Goal: Find specific page/section: Find specific page/section

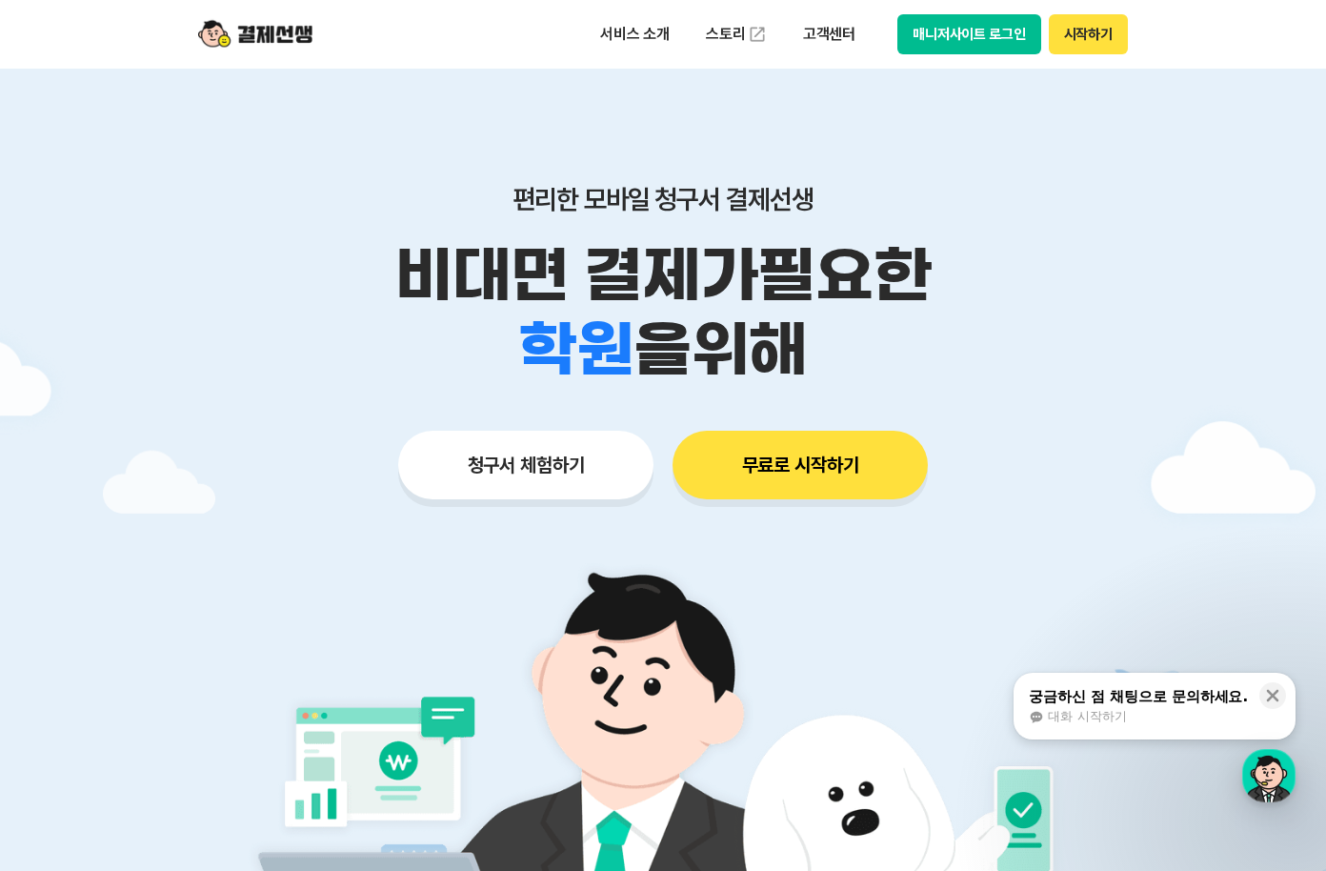
click at [960, 33] on button "매니저사이트 로그인" at bounding box center [970, 34] width 144 height 40
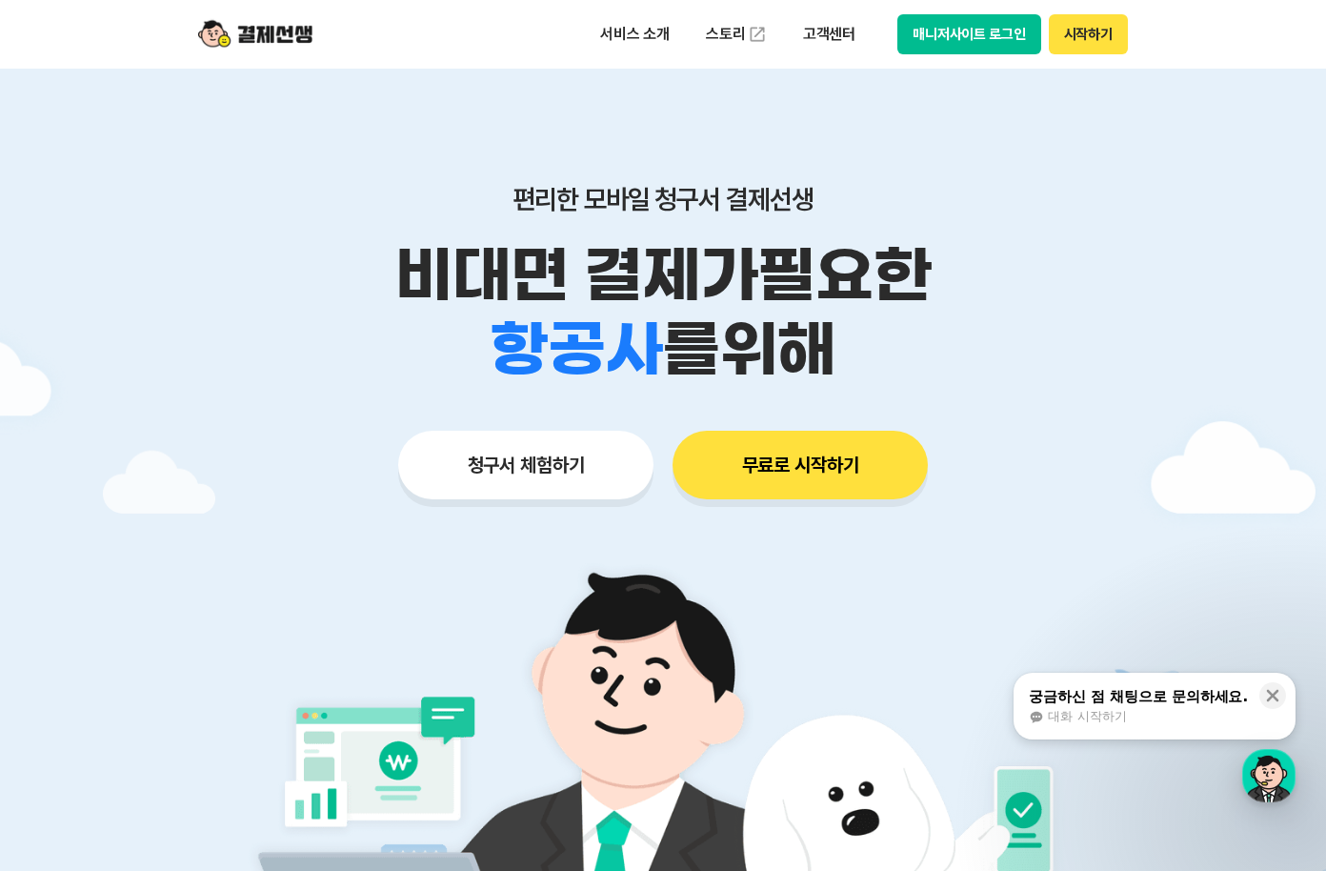
click at [973, 44] on button "매니저사이트 로그인" at bounding box center [970, 34] width 144 height 40
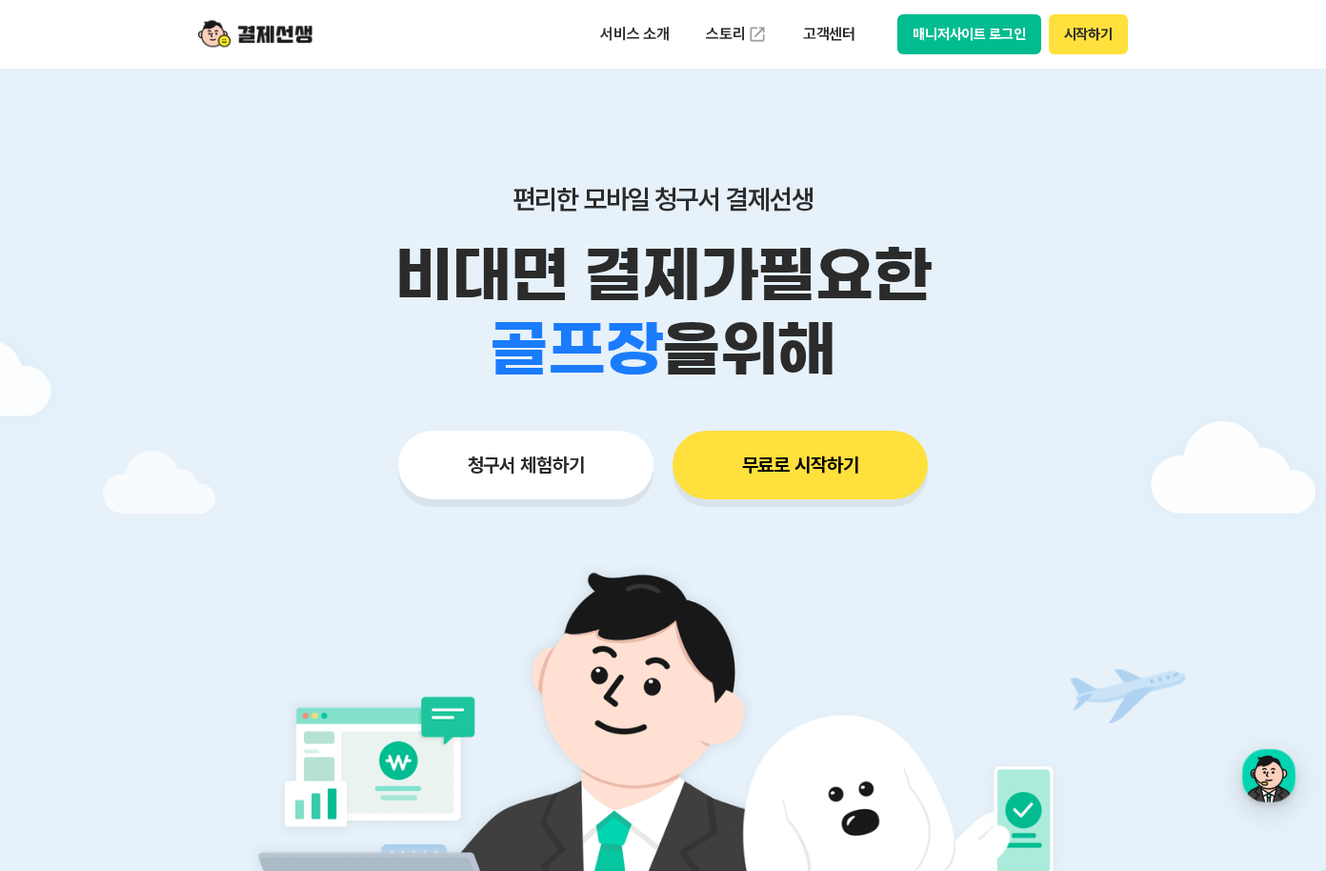
click at [968, 40] on button "매니저사이트 로그인" at bounding box center [970, 34] width 144 height 40
click at [914, 30] on button "매니저사이트 로그인" at bounding box center [970, 34] width 144 height 40
click at [979, 36] on button "매니저사이트 로그인" at bounding box center [970, 34] width 144 height 40
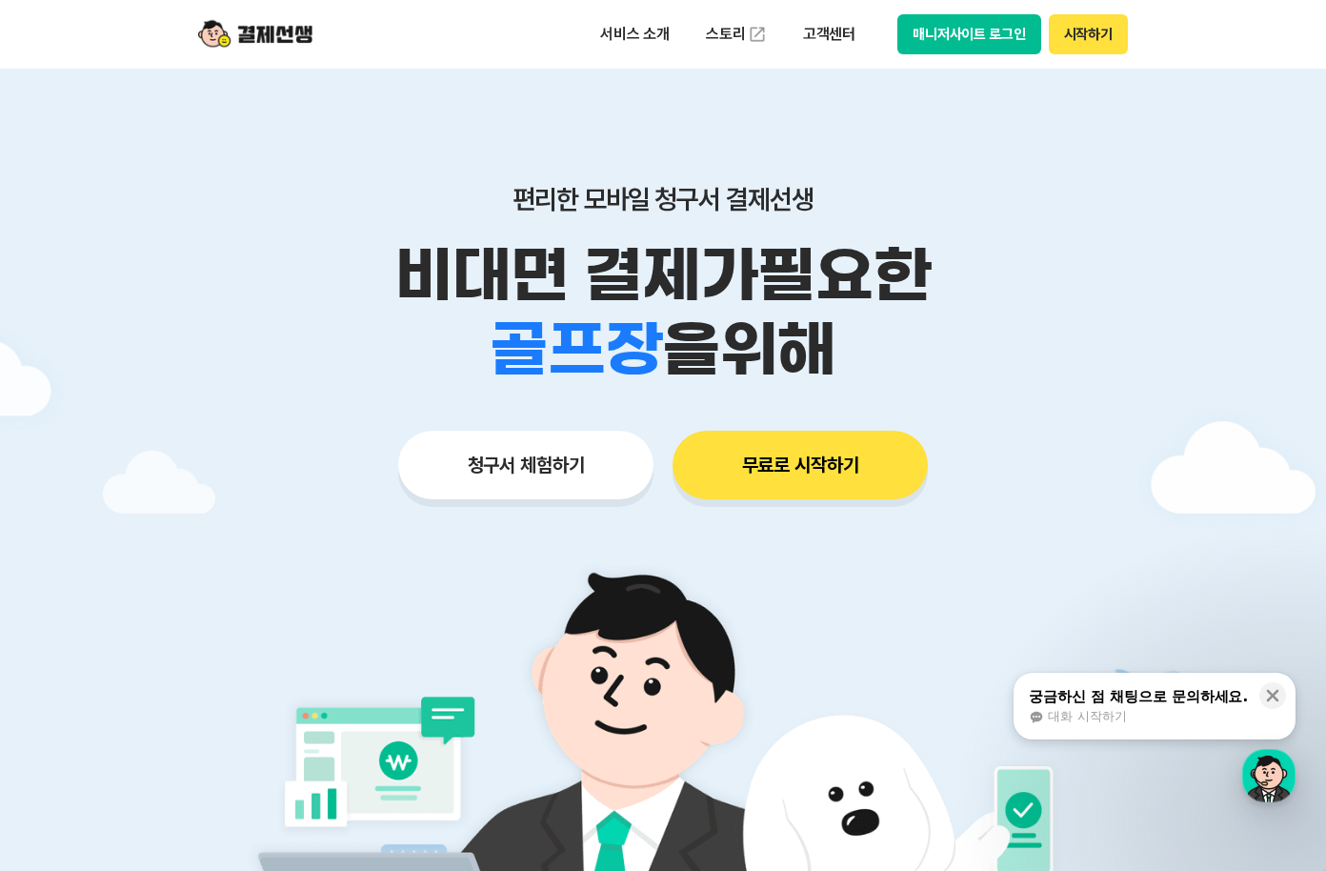
drag, startPoint x: 1158, startPoint y: 695, endPoint x: 217, endPoint y: 600, distance: 945.2
click at [1158, 695] on div "궁금하신 점 채팅으로 문의하세요." at bounding box center [1138, 696] width 219 height 19
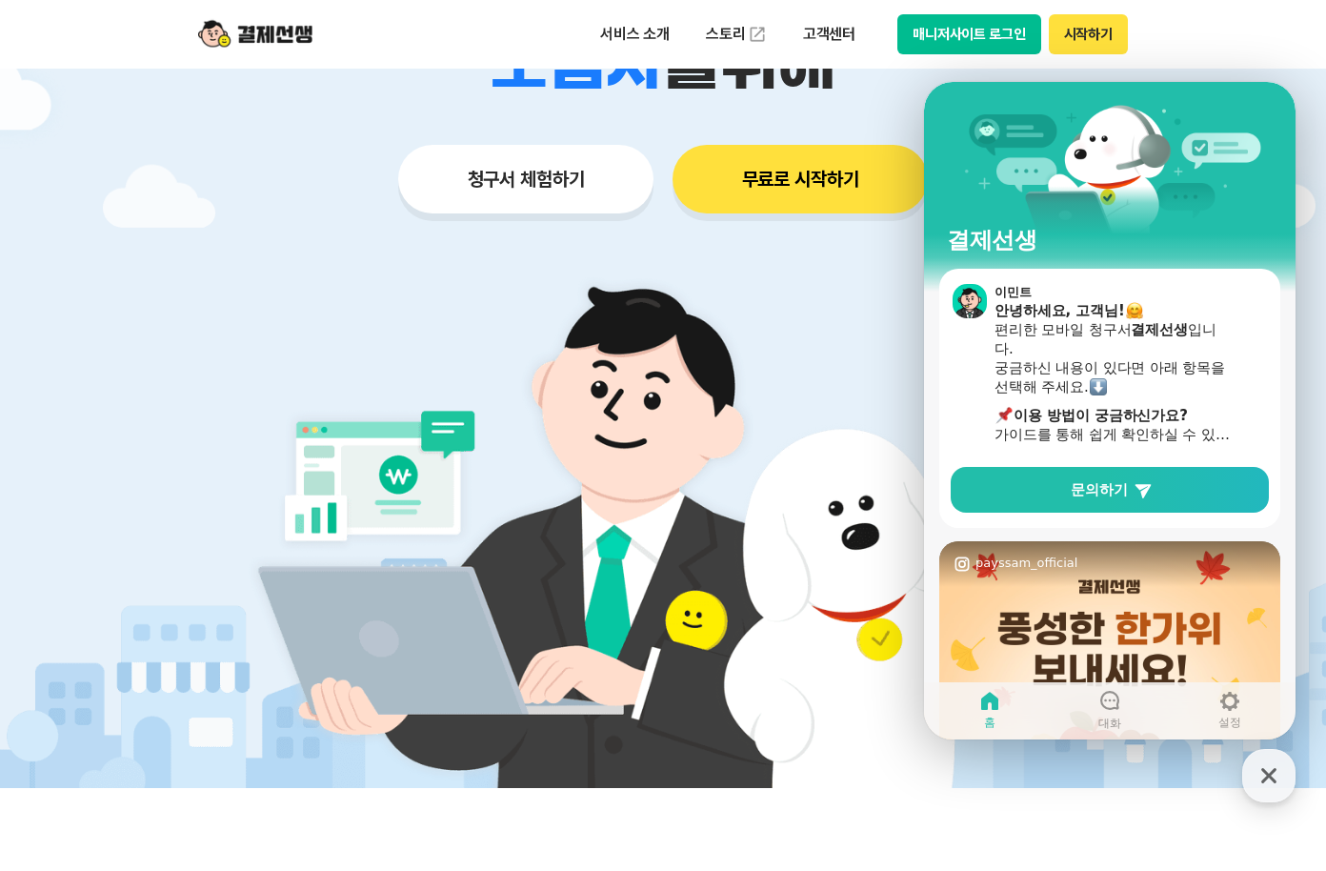
click at [984, 30] on button "매니저사이트 로그인" at bounding box center [970, 34] width 144 height 40
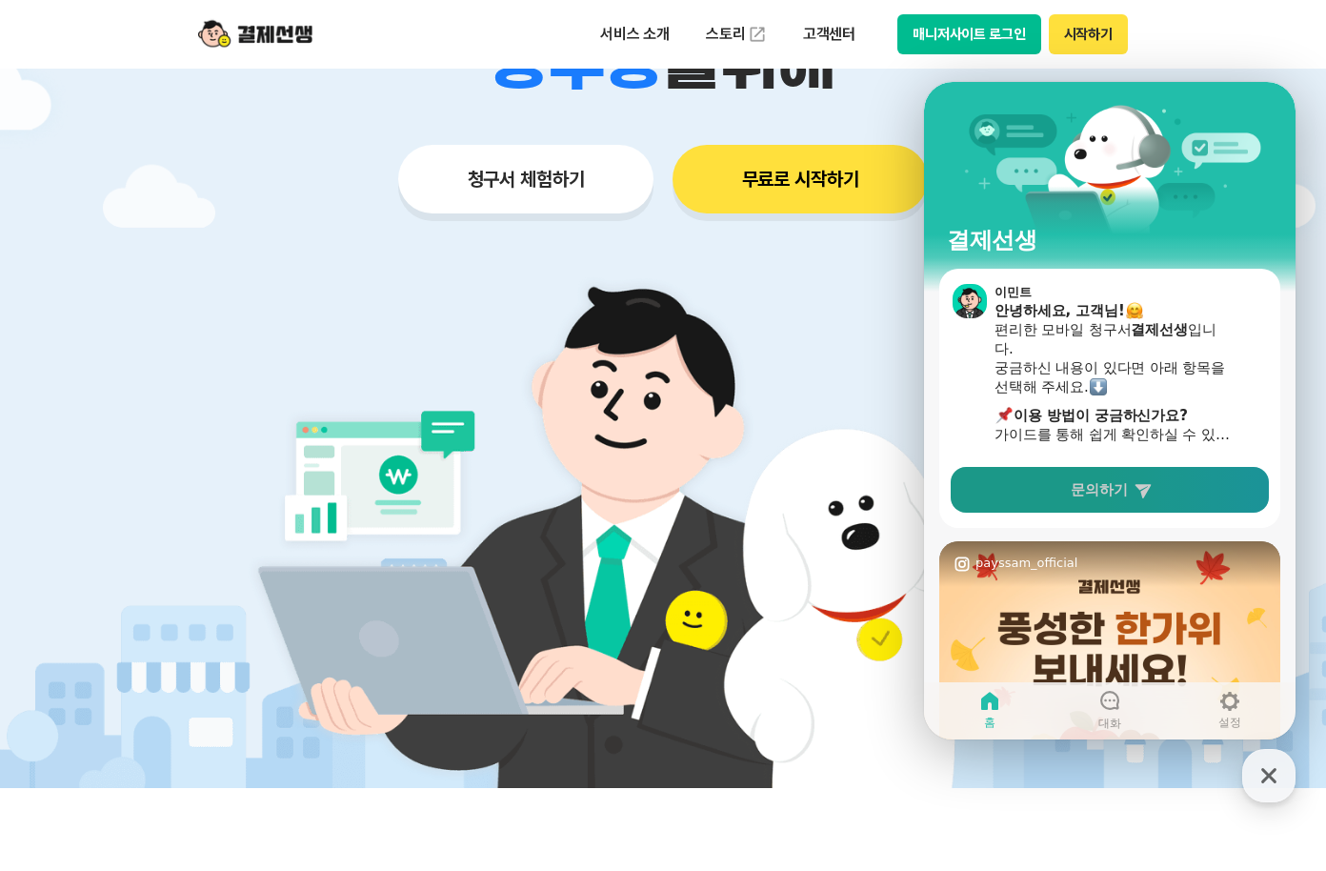
click at [1109, 493] on span "문의하기" at bounding box center [1099, 489] width 57 height 19
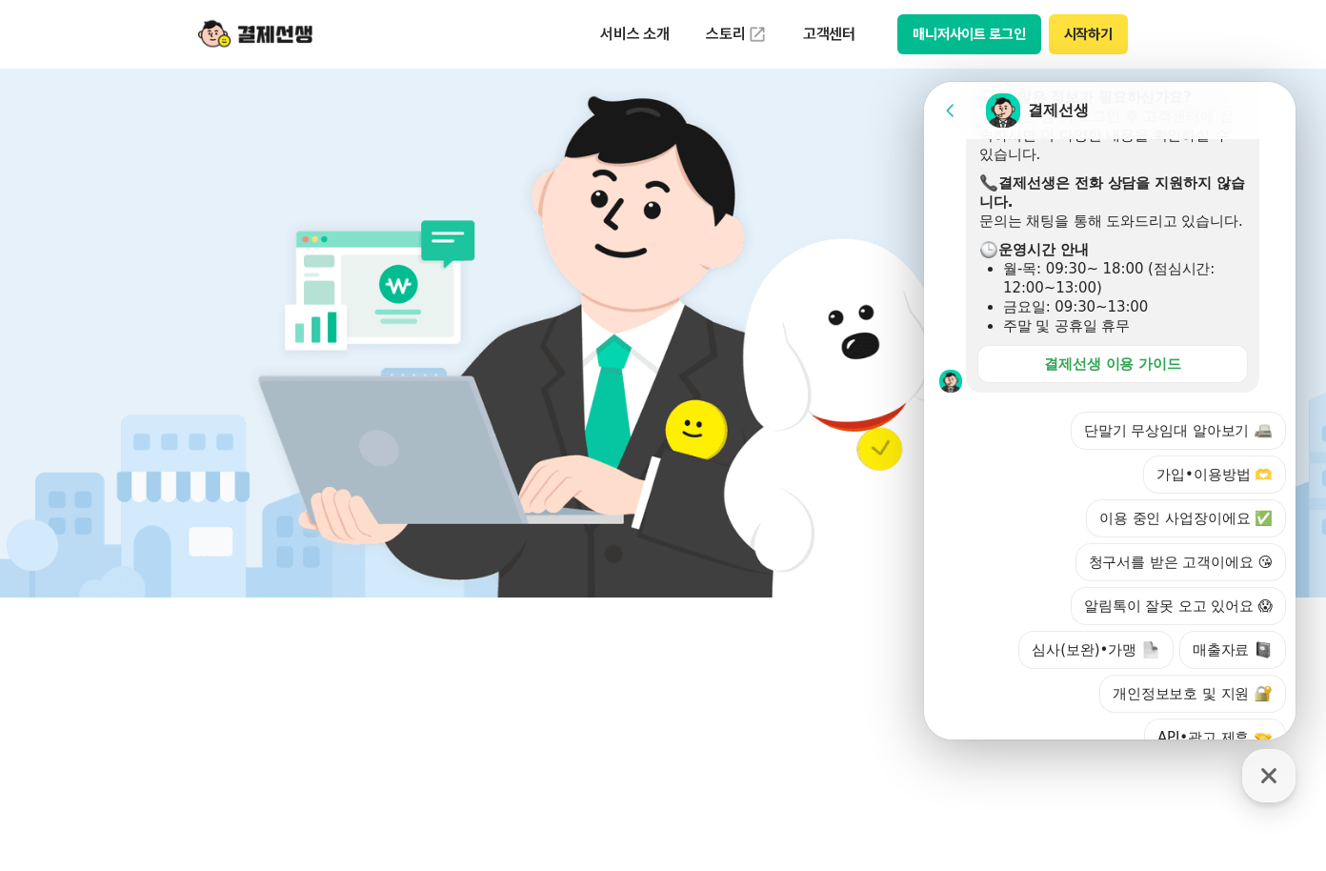
scroll to position [560, 0]
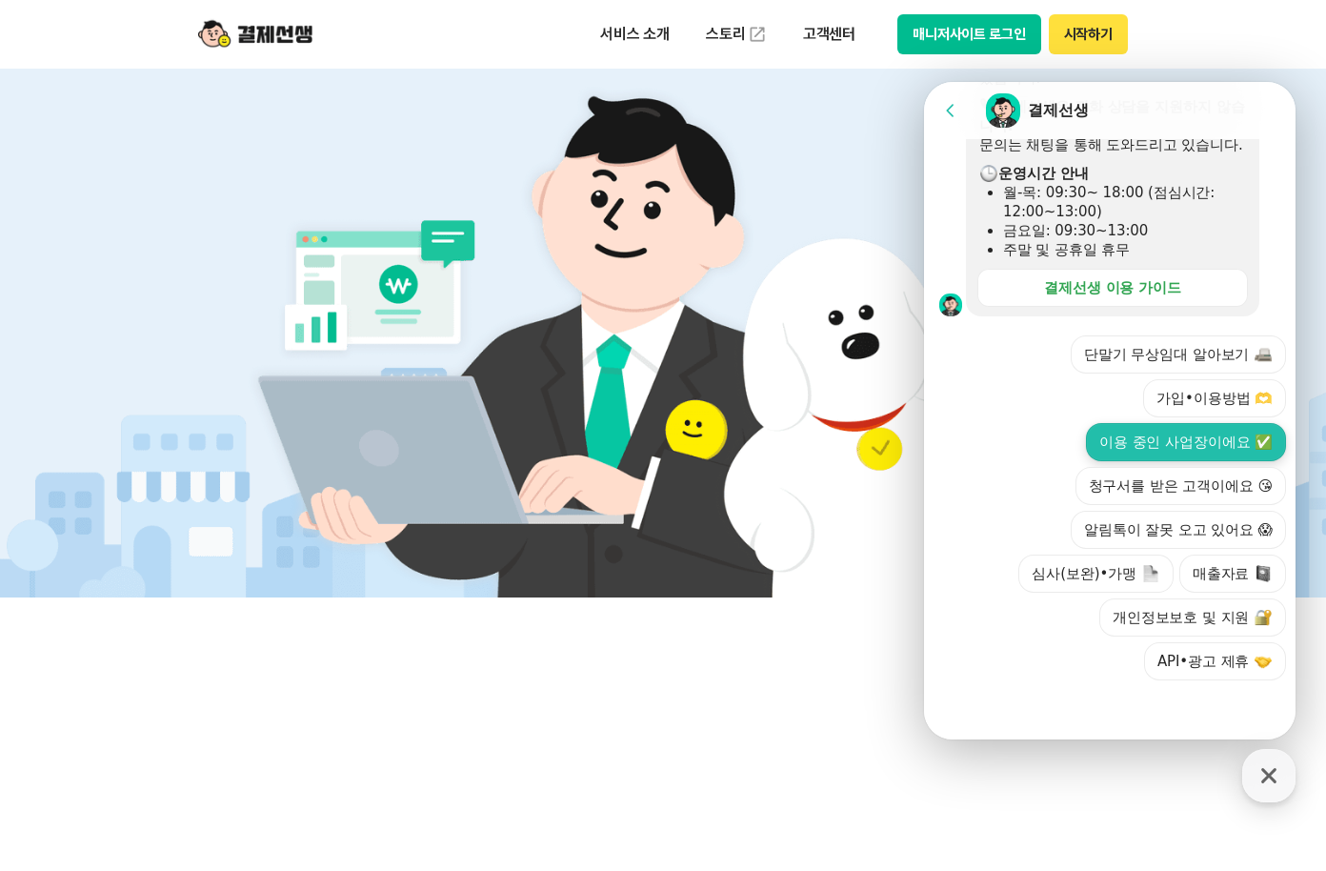
click at [1177, 451] on button "이용 중인 사업장이에요 ✅" at bounding box center [1186, 442] width 200 height 38
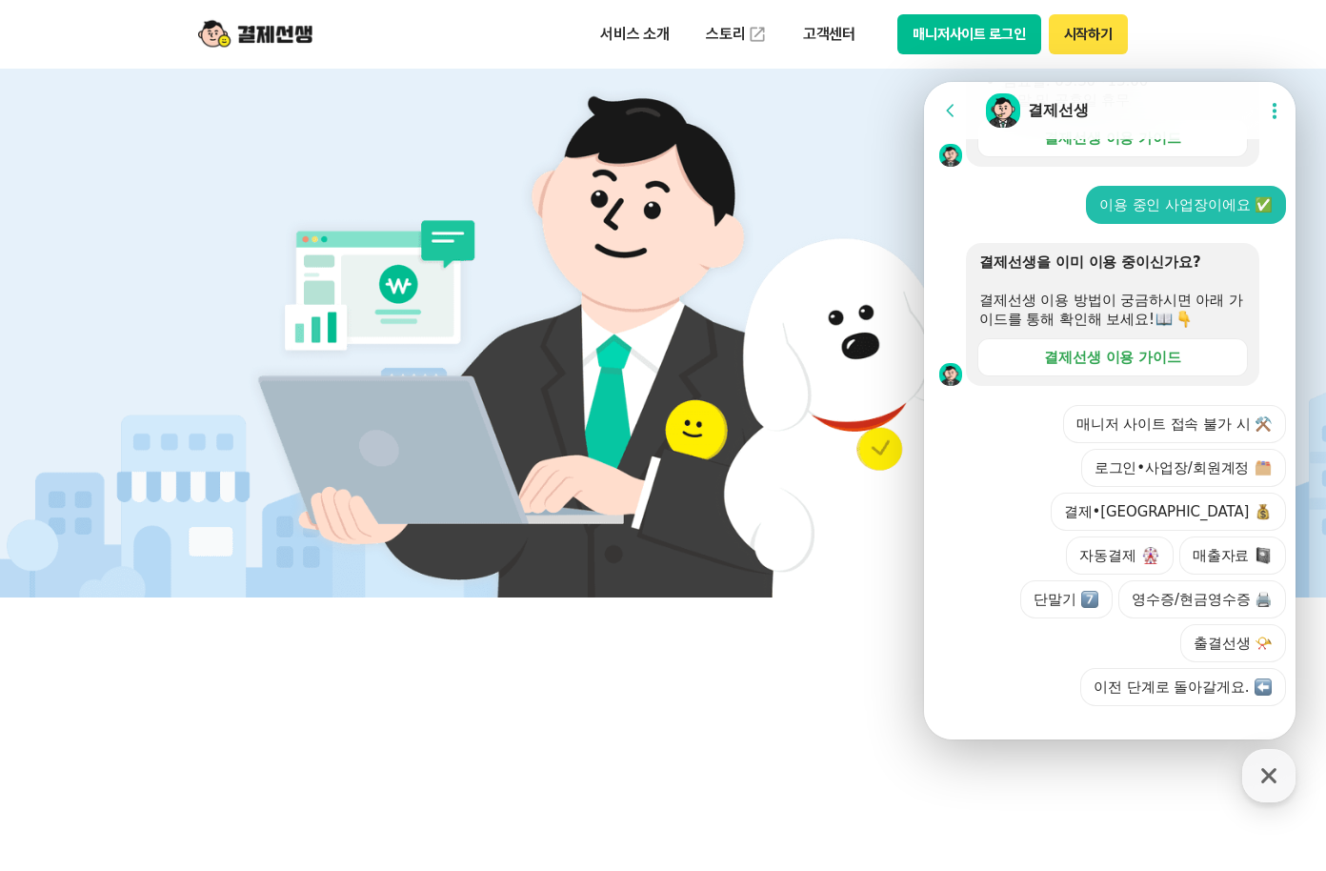
scroll to position [692, 0]
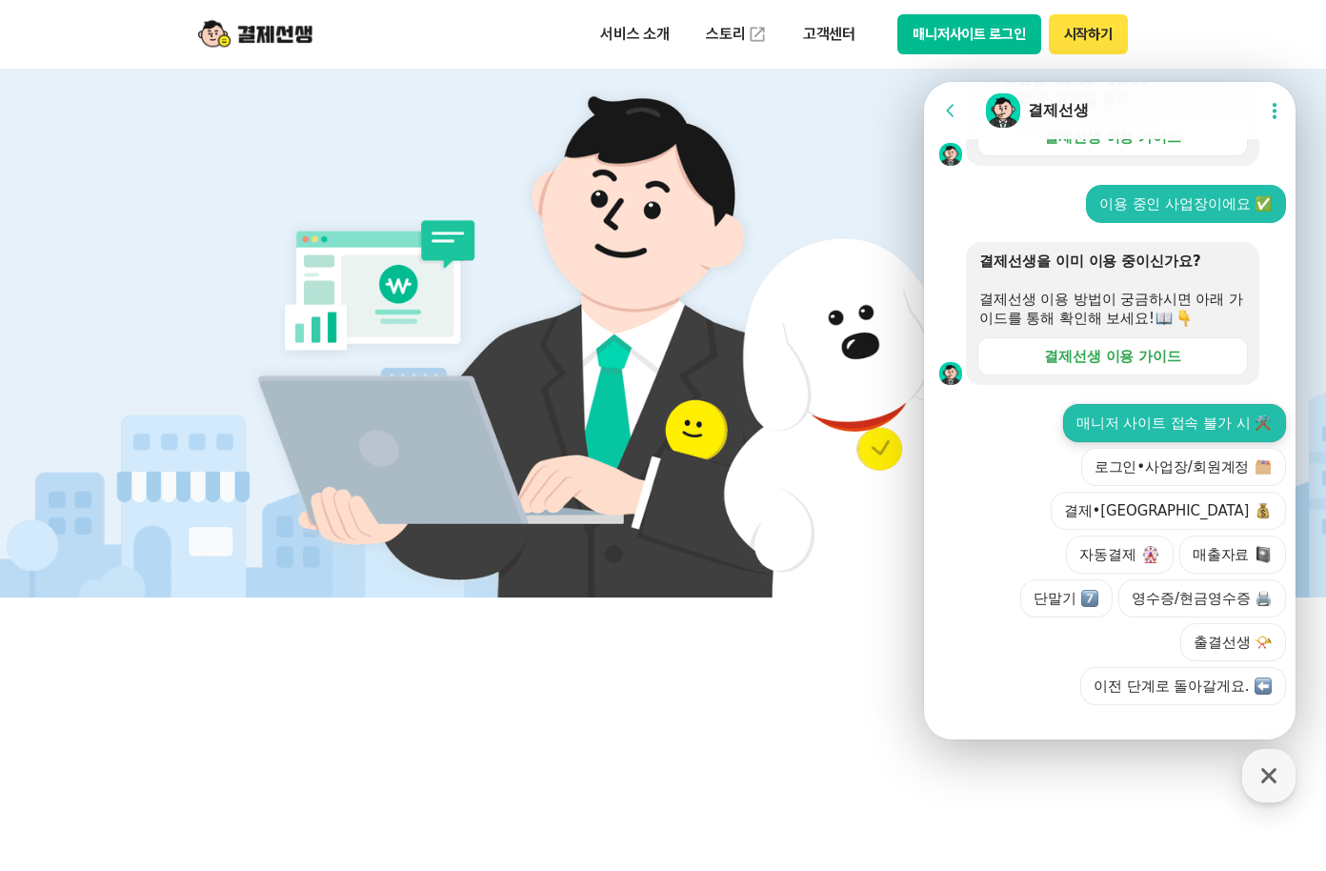
click at [1187, 442] on button "매니저 사이트 접속 불가 시 ⚒️" at bounding box center [1174, 423] width 223 height 38
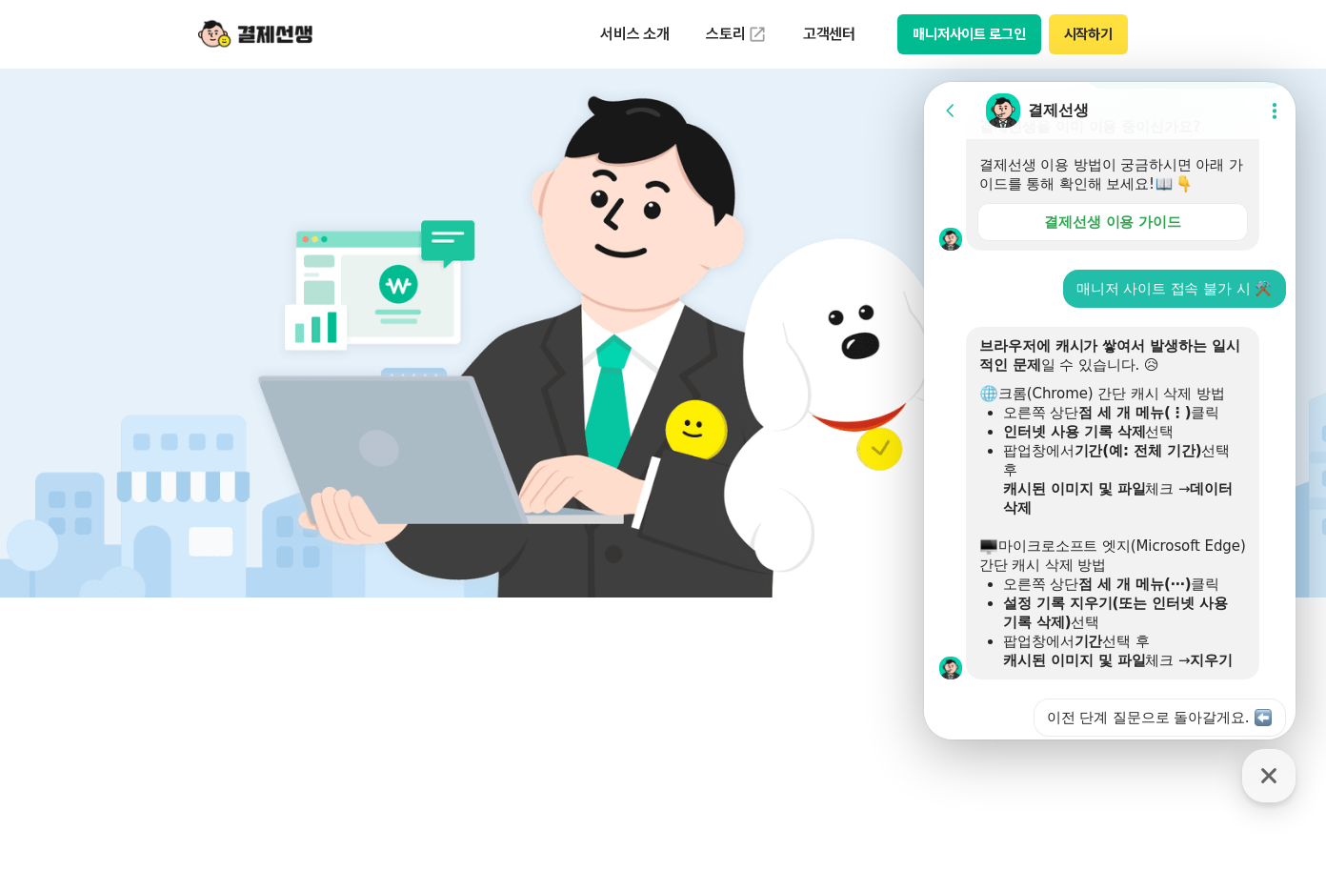
scroll to position [964, 0]
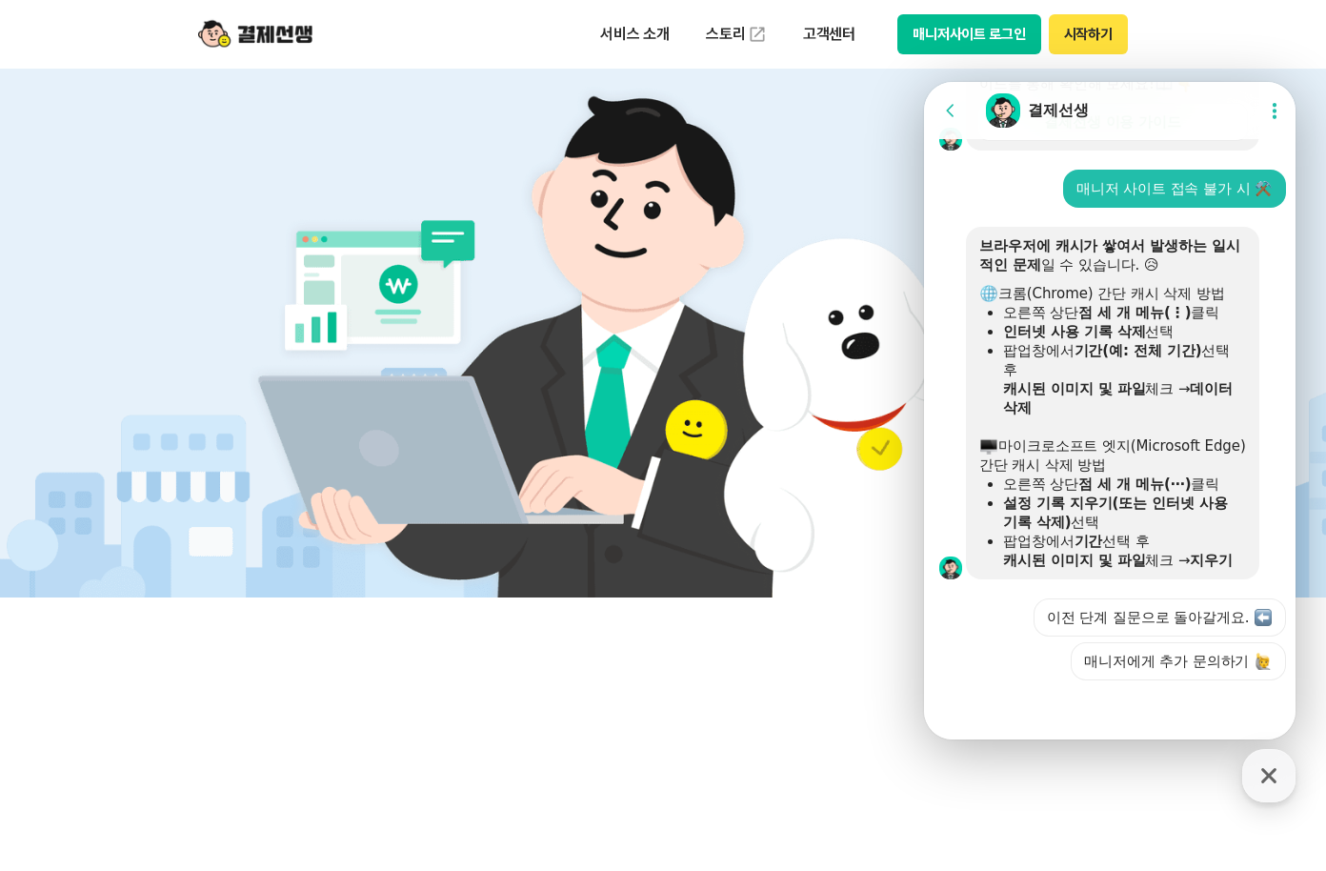
drag, startPoint x: 2097, startPoint y: 84, endPoint x: 957, endPoint y: 191, distance: 1145.5
click at [957, 208] on div at bounding box center [1112, 216] width 377 height 17
click at [816, 94] on img at bounding box center [663, 330] width 891 height 535
click at [944, 36] on button "매니저사이트 로그인" at bounding box center [970, 34] width 144 height 40
click at [992, 32] on button "매니저사이트 로그인" at bounding box center [970, 34] width 144 height 40
